Goal: Find contact information: Find contact information

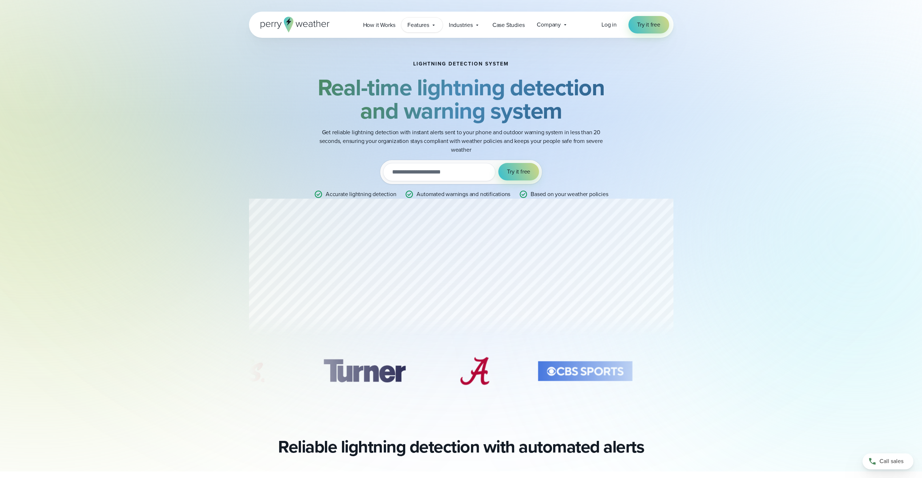
click at [420, 27] on span "Features" at bounding box center [418, 25] width 21 height 9
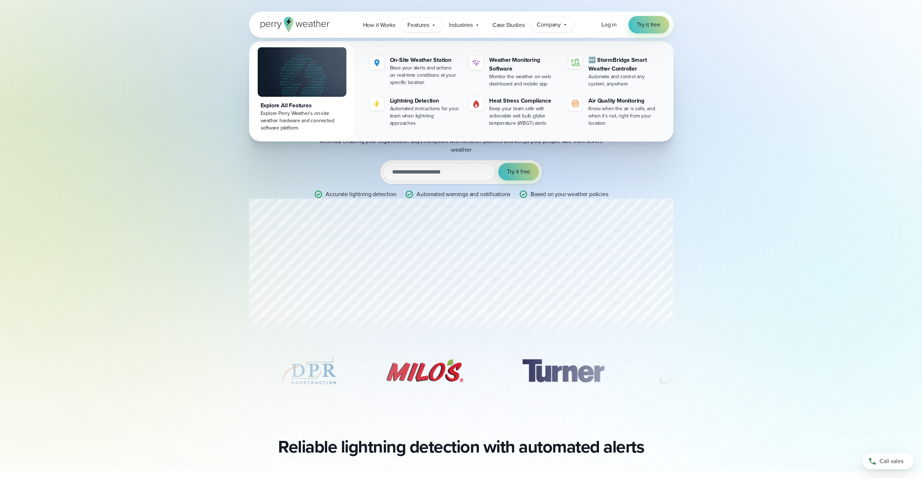
click at [556, 25] on span "Company" at bounding box center [549, 24] width 24 height 9
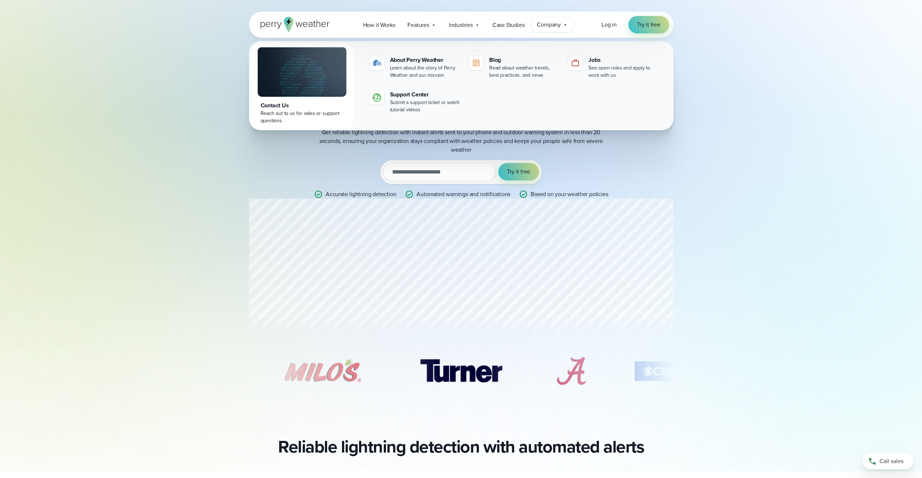
click at [270, 105] on div "Contact Us" at bounding box center [302, 105] width 83 height 9
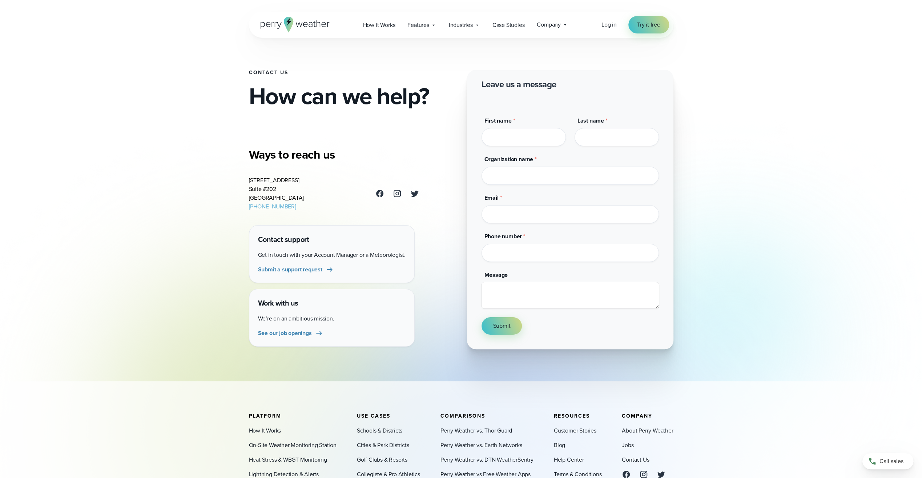
scroll to position [36, 0]
